Goal: Task Accomplishment & Management: Complete application form

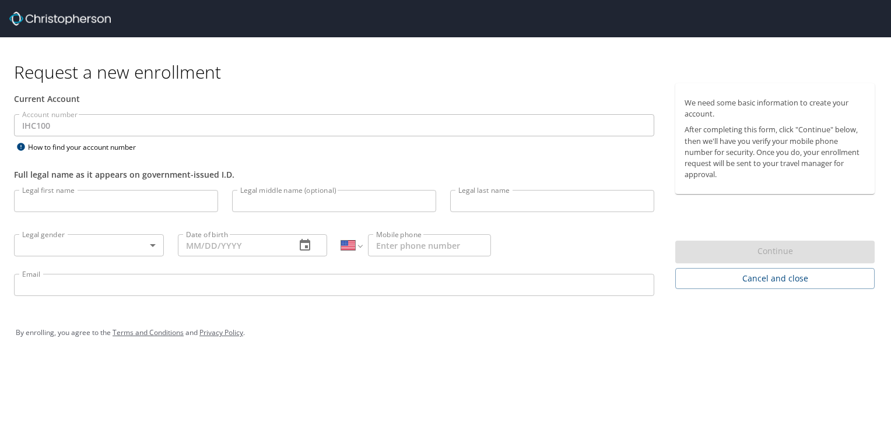
select select "US"
click at [145, 201] on input "Legal first name" at bounding box center [116, 201] width 204 height 22
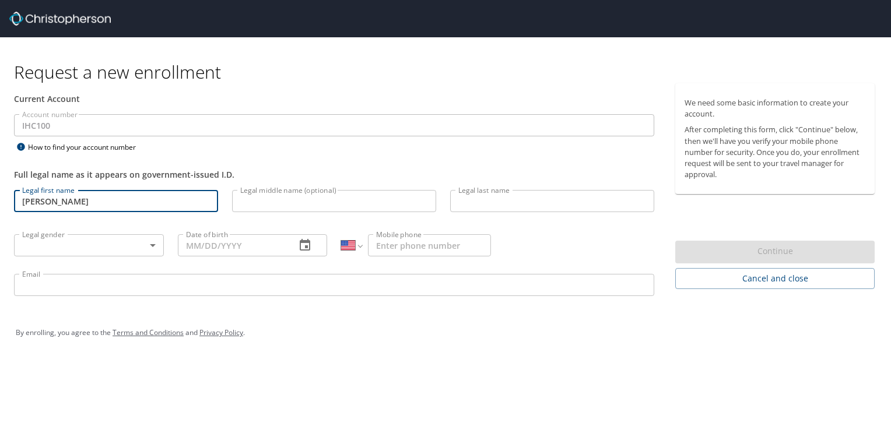
type input "[PERSON_NAME]"
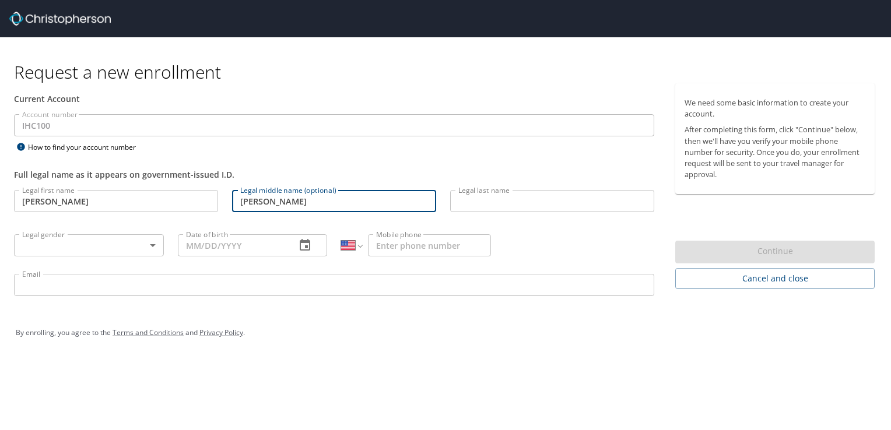
type input "[PERSON_NAME]"
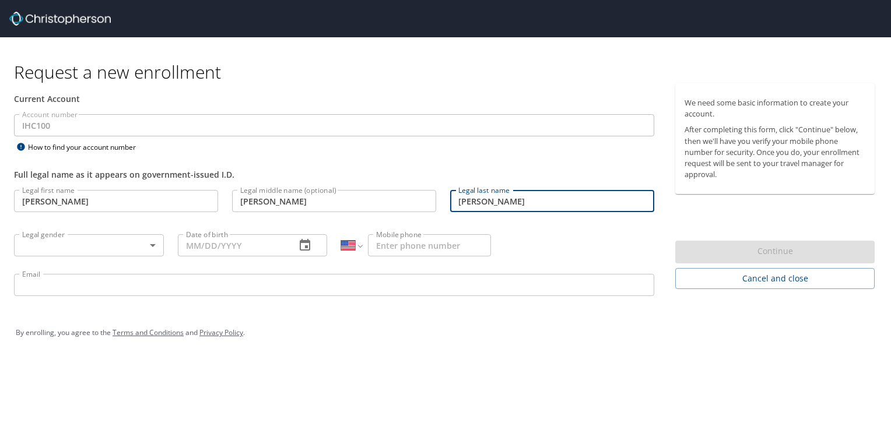
type input "[PERSON_NAME]"
click at [148, 244] on body "Request a new enrollment Current Account Account number IHC100 Account number H…" at bounding box center [445, 215] width 891 height 430
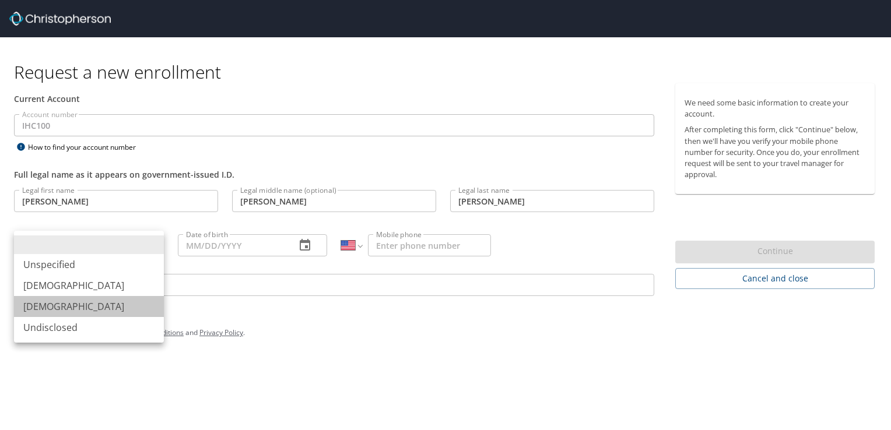
drag, startPoint x: 73, startPoint y: 307, endPoint x: 112, endPoint y: 306, distance: 38.5
click at [74, 307] on li "[DEMOGRAPHIC_DATA]" at bounding box center [89, 306] width 150 height 21
type input "[DEMOGRAPHIC_DATA]"
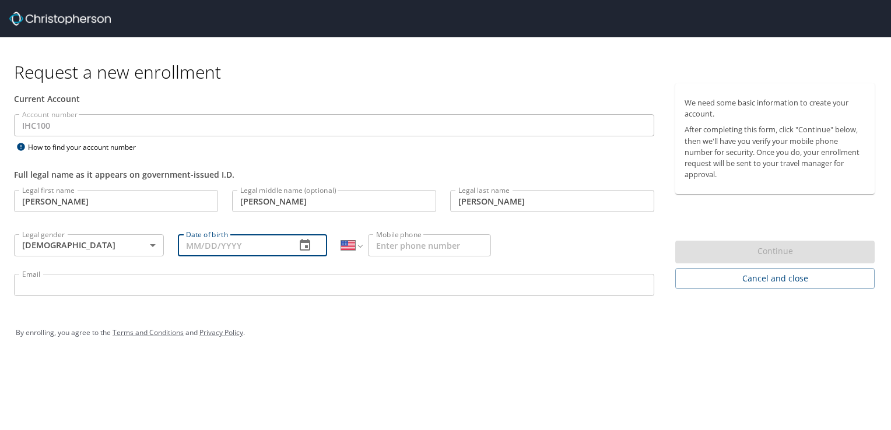
click at [248, 246] on input "Date of birth" at bounding box center [232, 245] width 109 height 22
type input "[DATE]"
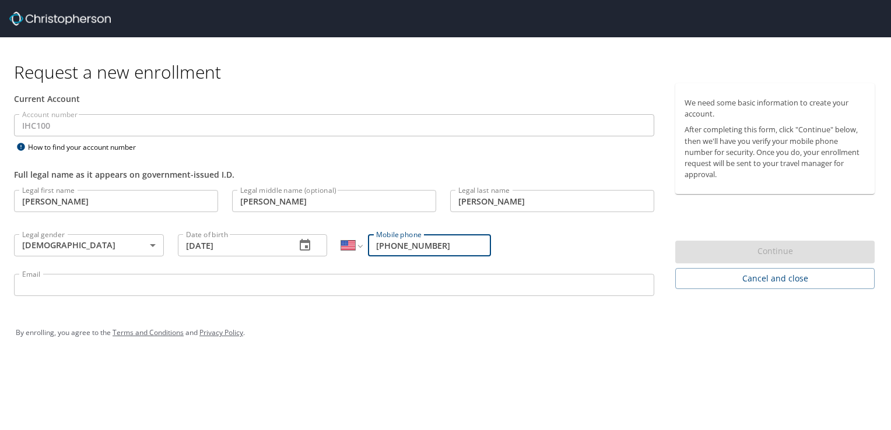
type input "[PHONE_NUMBER]"
click at [92, 285] on input "Email" at bounding box center [334, 285] width 640 height 22
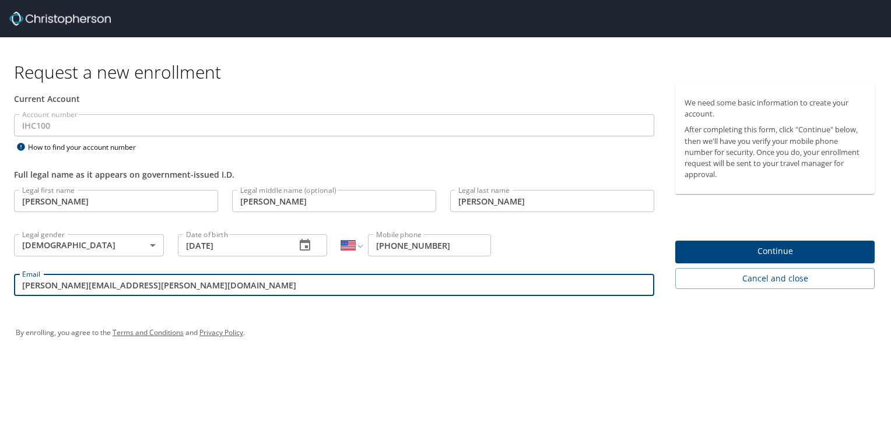
type input "[PERSON_NAME][EMAIL_ADDRESS][PERSON_NAME][DOMAIN_NAME]"
click at [777, 254] on span "Continue" at bounding box center [775, 251] width 181 height 15
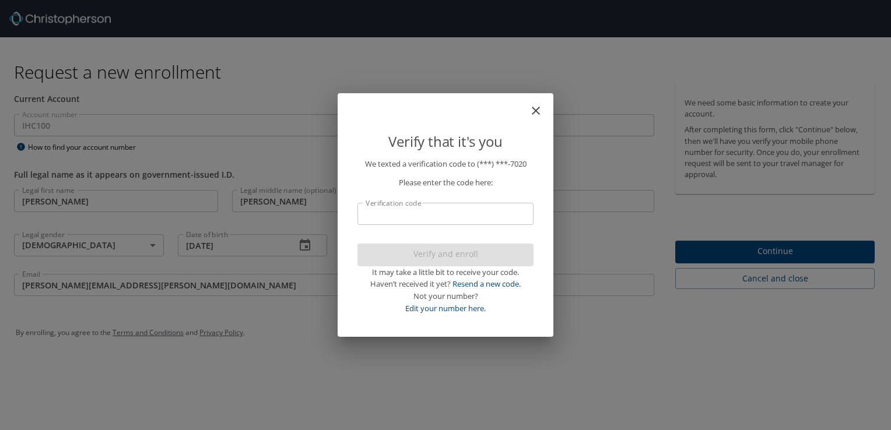
click at [429, 221] on input "Verification code" at bounding box center [445, 214] width 176 height 22
click at [496, 286] on link "Resend a new code." at bounding box center [486, 284] width 68 height 10
click at [401, 218] on input "Verification code" at bounding box center [445, 214] width 176 height 22
type input "5"
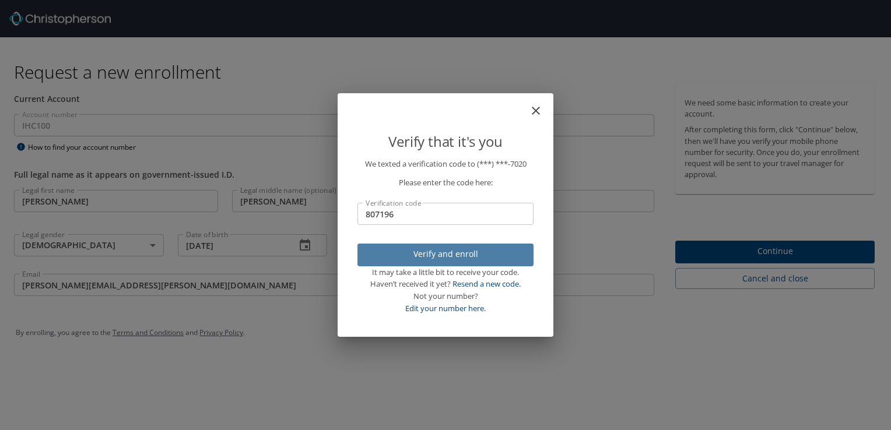
click at [433, 254] on span "Verify and enroll" at bounding box center [445, 254] width 157 height 15
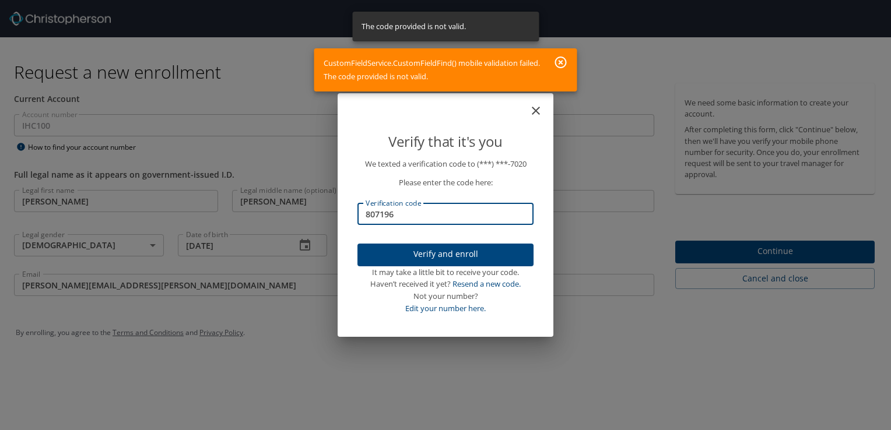
drag, startPoint x: 407, startPoint y: 213, endPoint x: 335, endPoint y: 222, distance: 72.3
click at [335, 222] on div "Verify that it's you We texted a verification code to (***) ***- 7020 Please en…" at bounding box center [445, 215] width 891 height 430
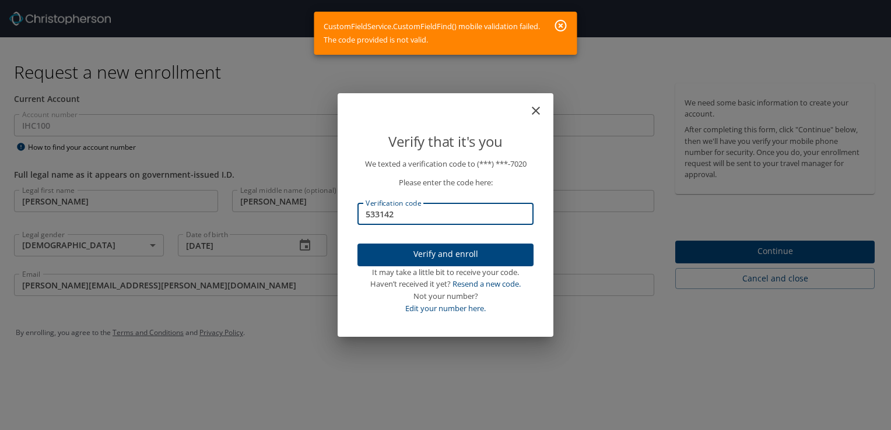
type input "533142"
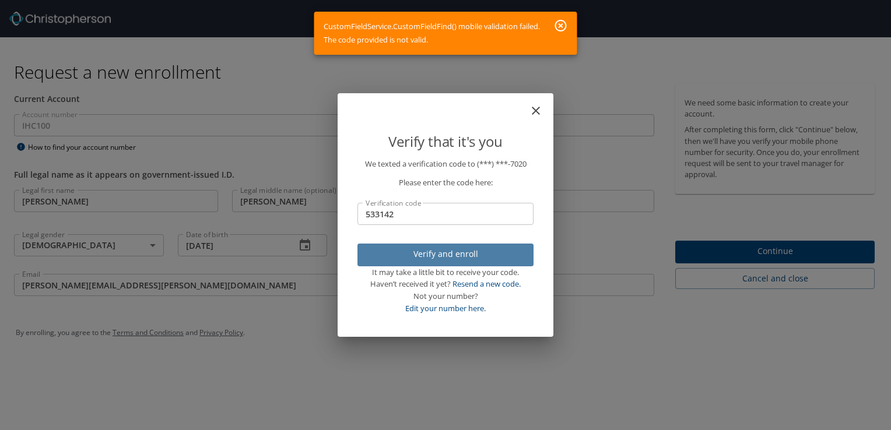
click at [432, 265] on button "Verify and enroll" at bounding box center [445, 255] width 176 height 23
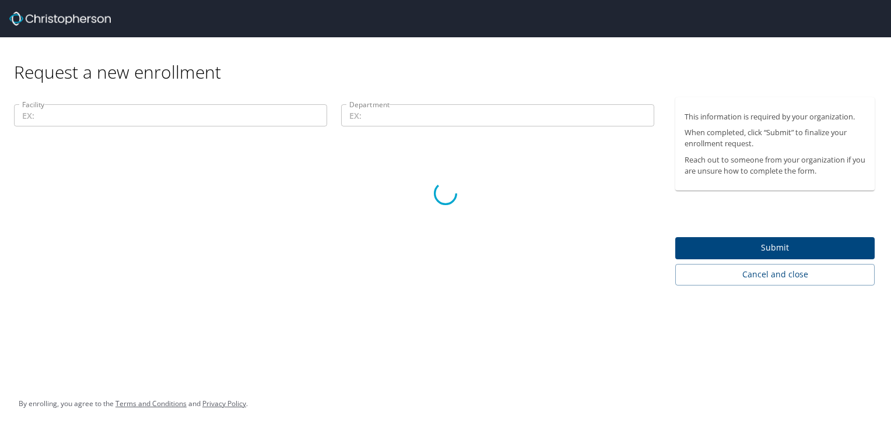
click at [250, 118] on div at bounding box center [445, 193] width 891 height 473
click at [472, 124] on div at bounding box center [445, 193] width 891 height 473
click at [606, 307] on div at bounding box center [445, 193] width 891 height 473
